Goal: Navigation & Orientation: Find specific page/section

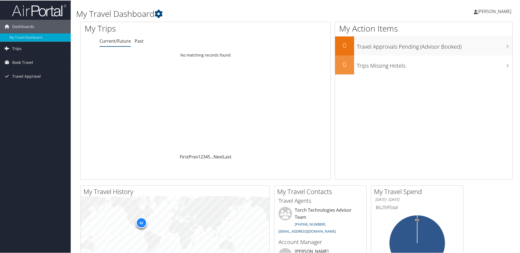
click at [13, 46] on span "Trips" at bounding box center [16, 48] width 9 height 14
click at [17, 66] on link "Past Trips" at bounding box center [35, 67] width 71 height 8
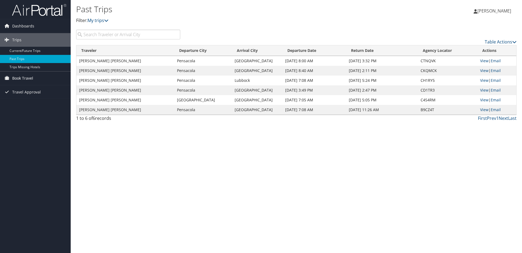
click at [21, 79] on span "Book Travel" at bounding box center [22, 78] width 21 height 14
click at [29, 107] on link "Book/Manage Online Trips" at bounding box center [35, 105] width 71 height 8
